Goal: Navigation & Orientation: Go to known website

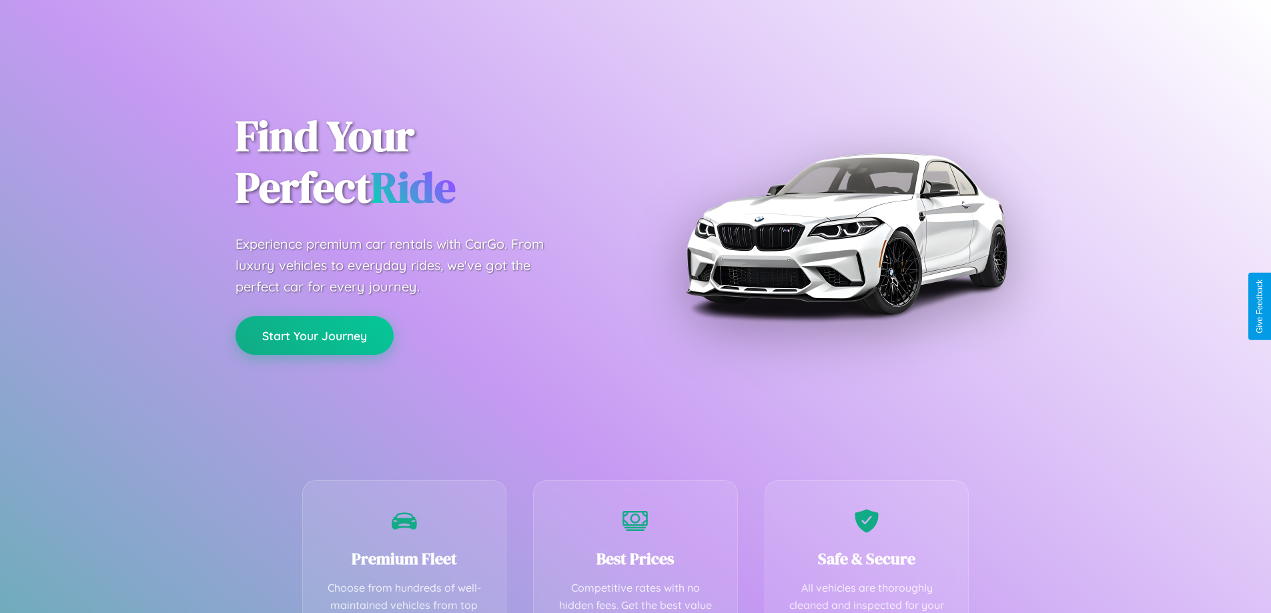
click at [314, 336] on button "Start Your Journey" at bounding box center [314, 335] width 158 height 39
click at [314, 335] on button "Start Your Journey" at bounding box center [314, 335] width 158 height 39
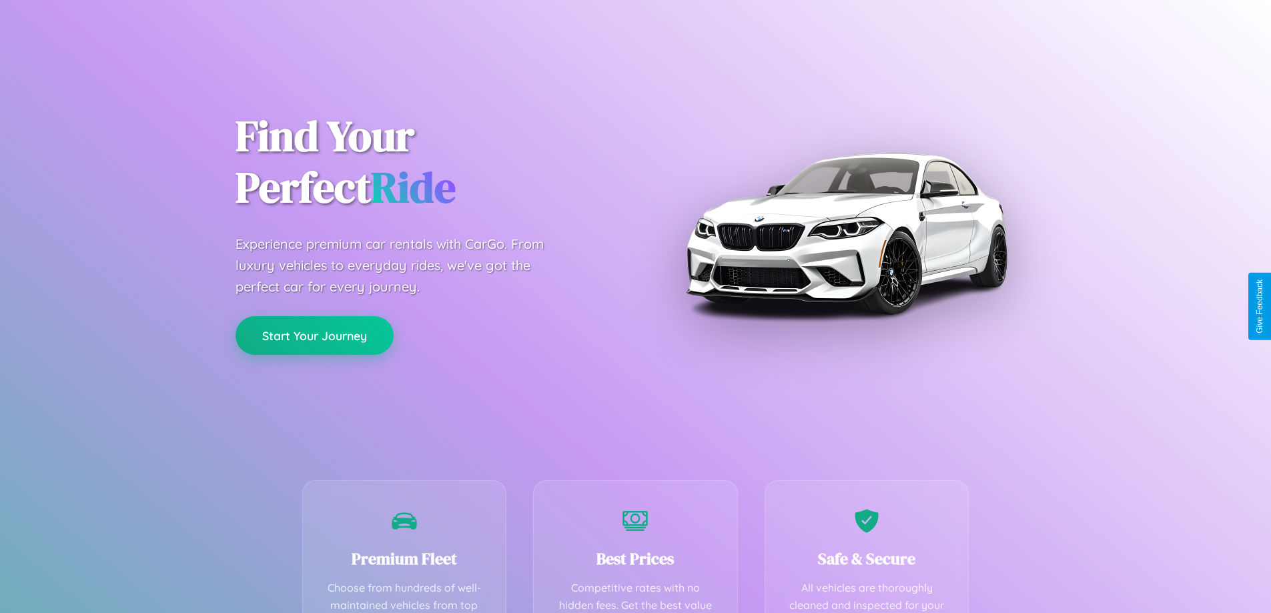
click at [314, 335] on button "Start Your Journey" at bounding box center [314, 335] width 158 height 39
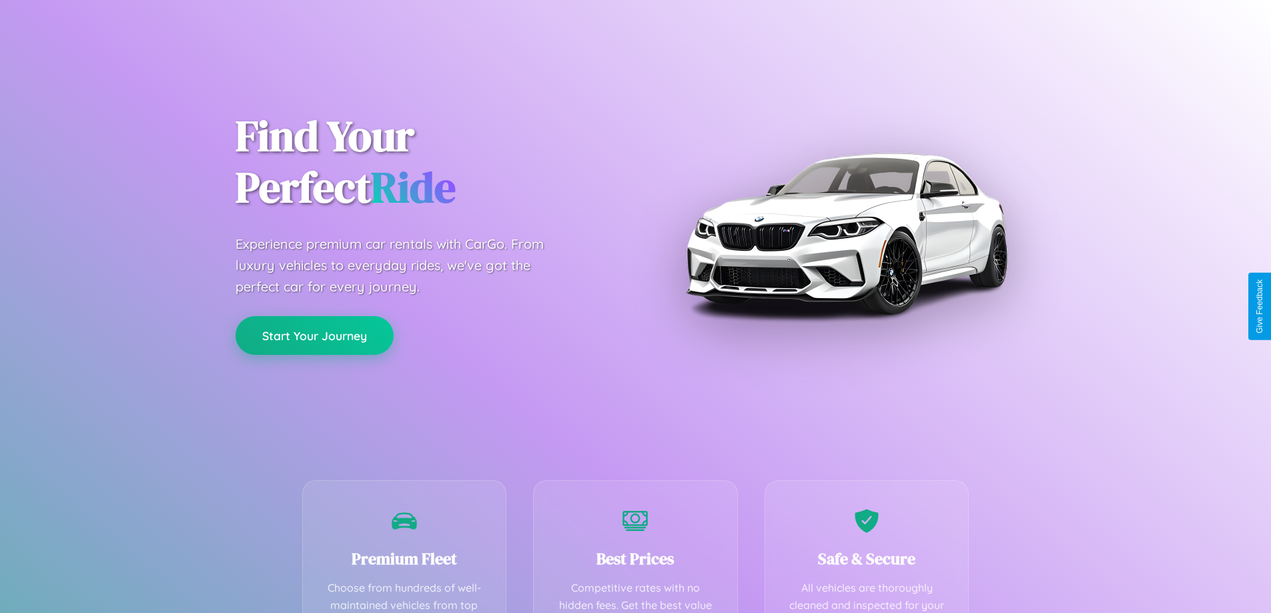
click at [314, 335] on button "Start Your Journey" at bounding box center [314, 335] width 158 height 39
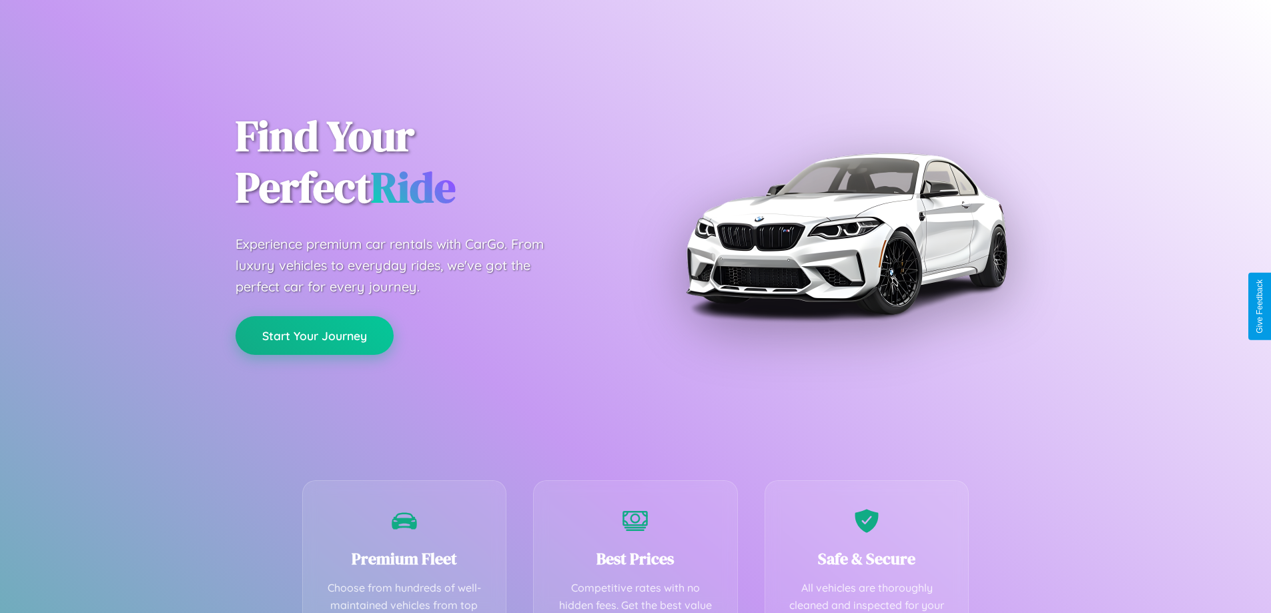
click at [314, 335] on button "Start Your Journey" at bounding box center [314, 335] width 158 height 39
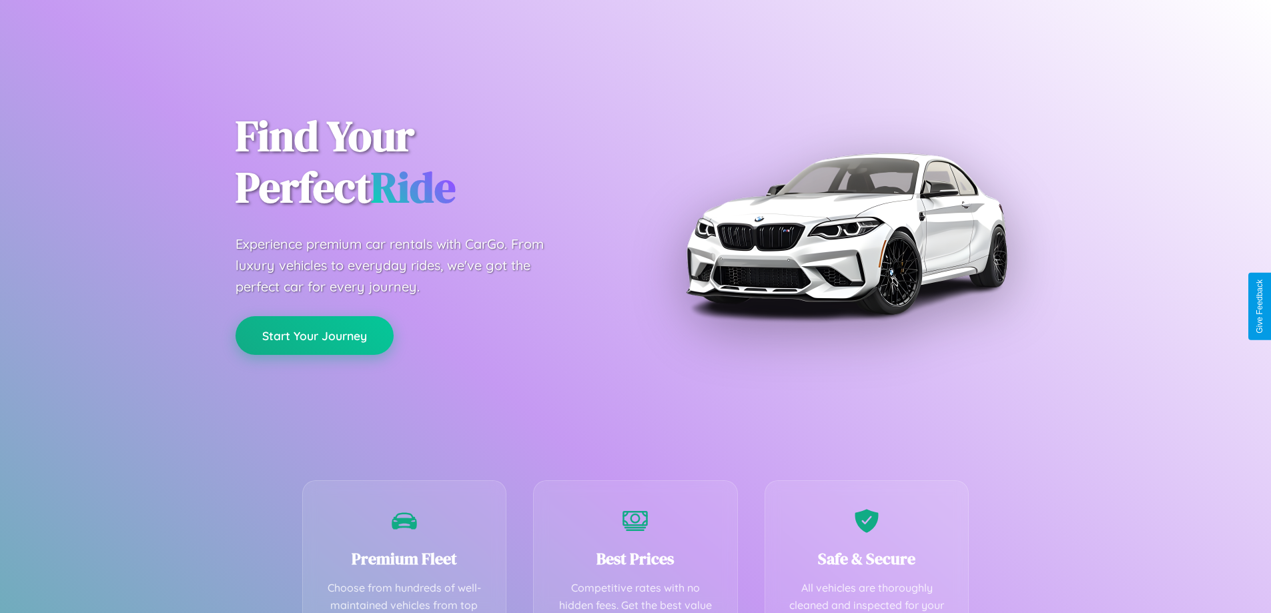
click at [314, 335] on button "Start Your Journey" at bounding box center [314, 335] width 158 height 39
